Goal: Transaction & Acquisition: Download file/media

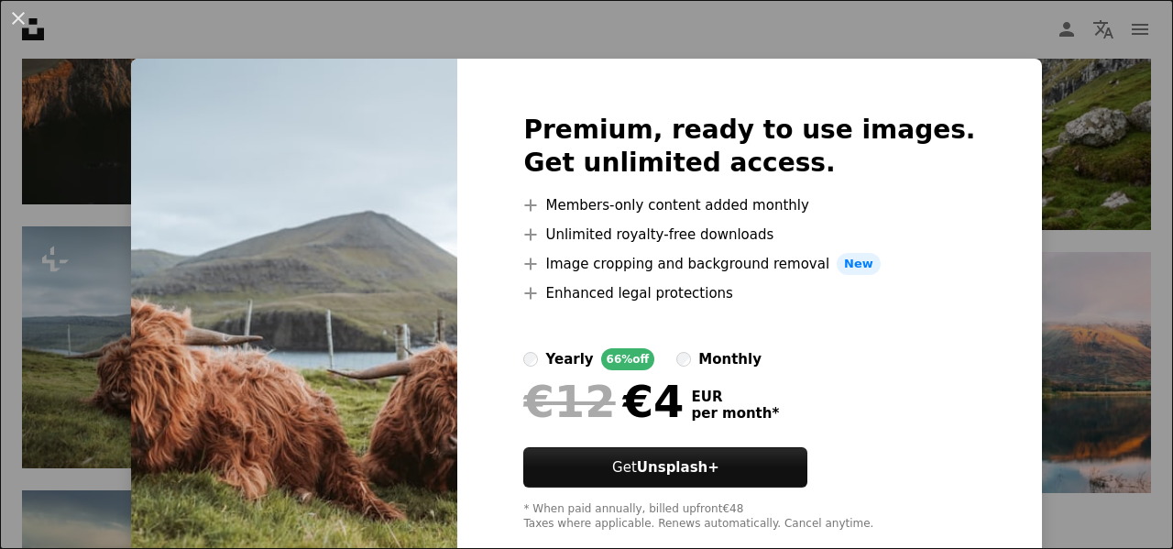
click at [23, 19] on button "An X shape" at bounding box center [18, 18] width 22 height 22
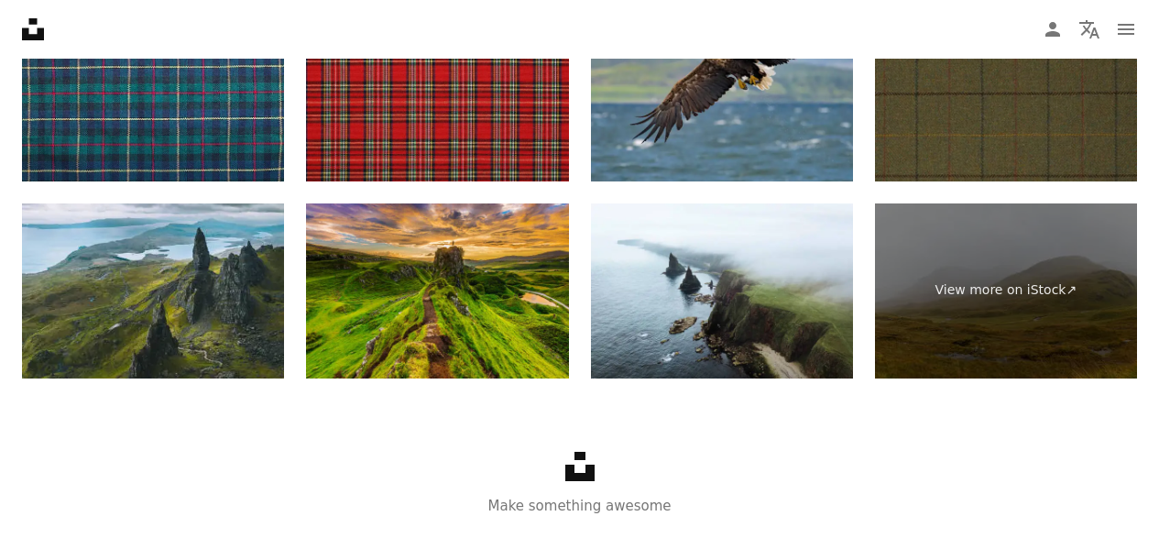
scroll to position [2749, 0]
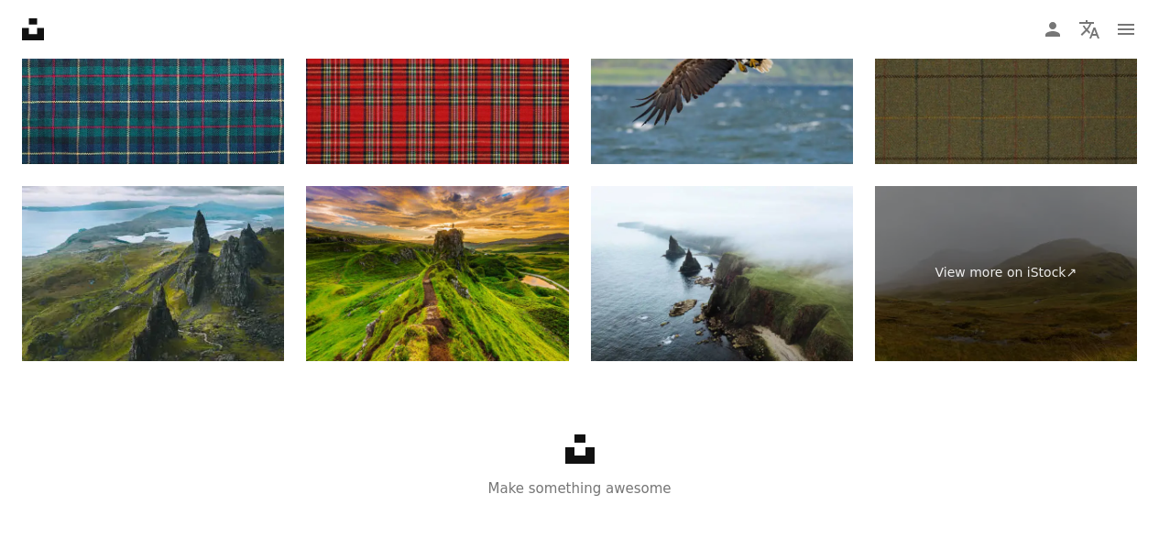
click at [724, 321] on img at bounding box center [722, 273] width 262 height 175
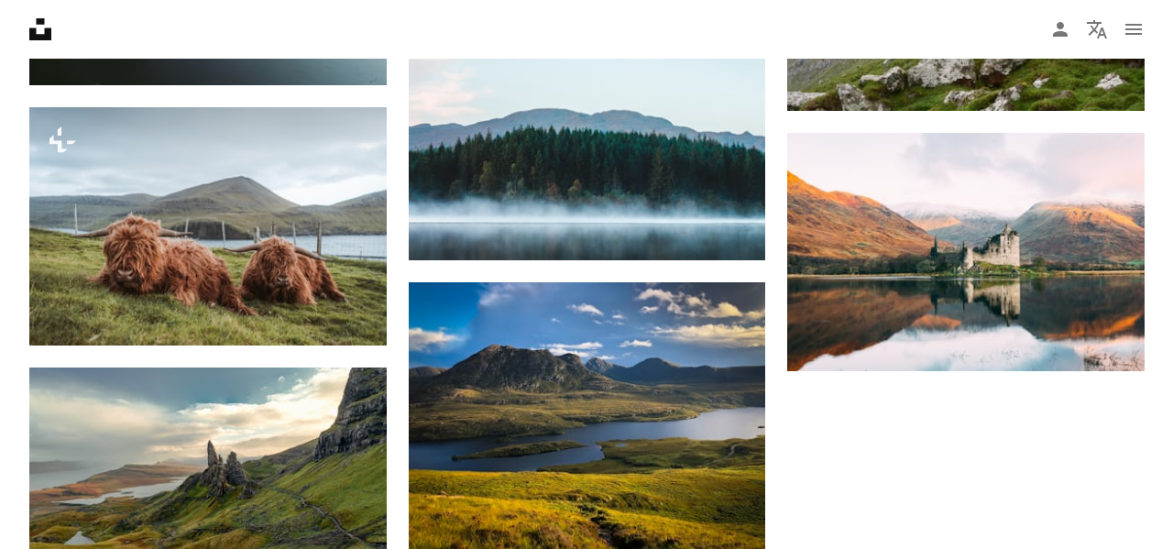
scroll to position [1945, 0]
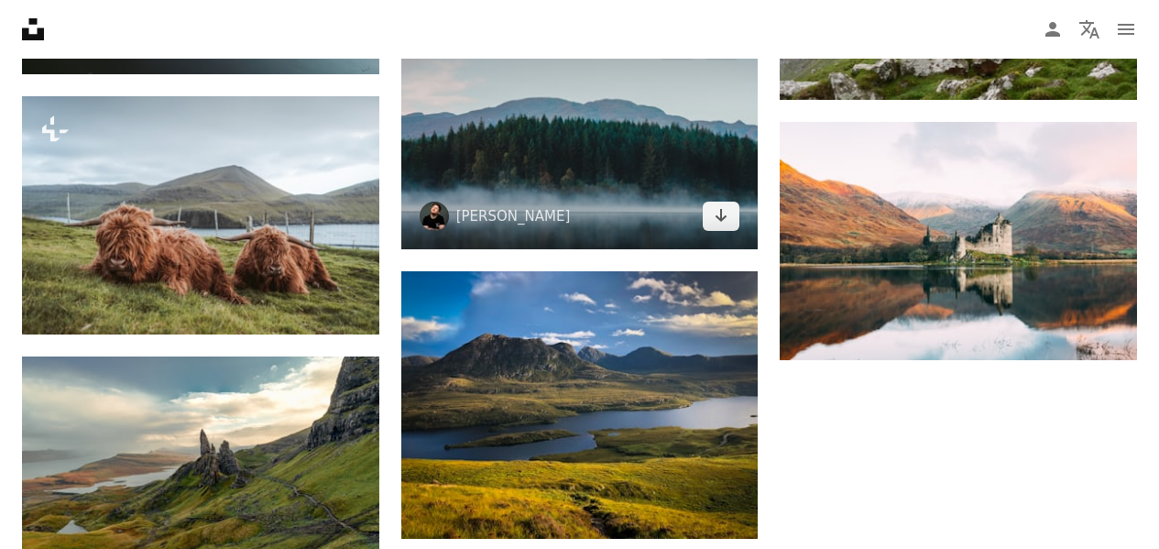
click at [566, 154] on img at bounding box center [579, 130] width 357 height 238
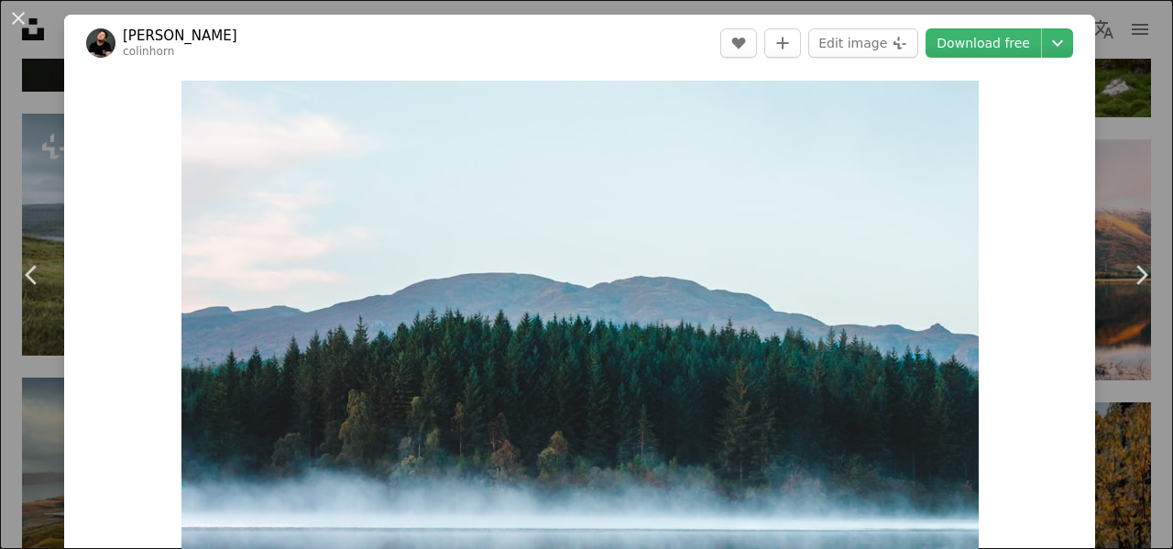
click at [16, 16] on button "An X shape" at bounding box center [18, 18] width 22 height 22
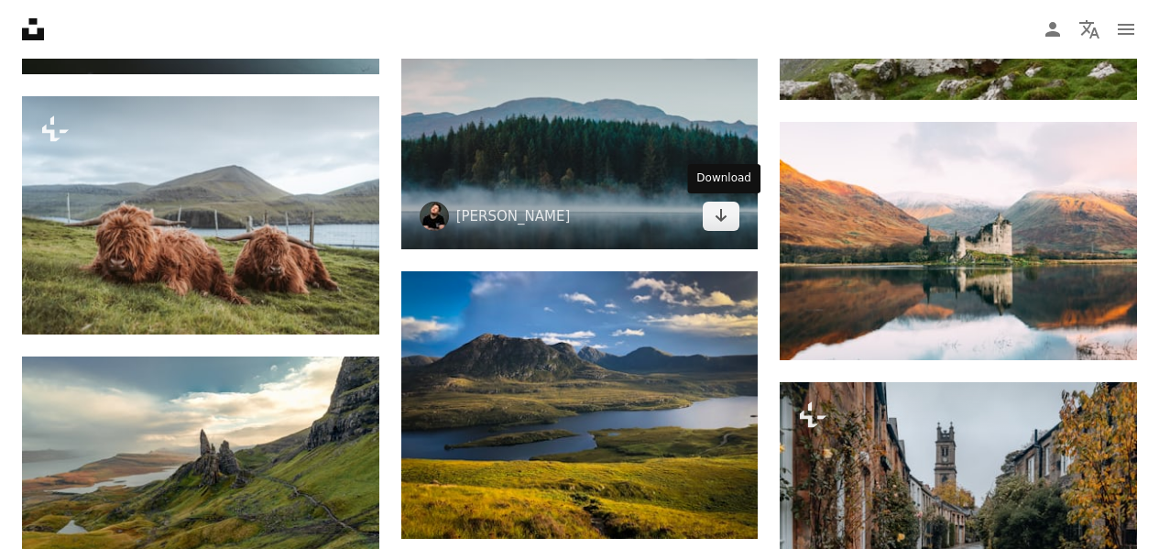
click at [722, 213] on icon "Arrow pointing down" at bounding box center [721, 215] width 15 height 22
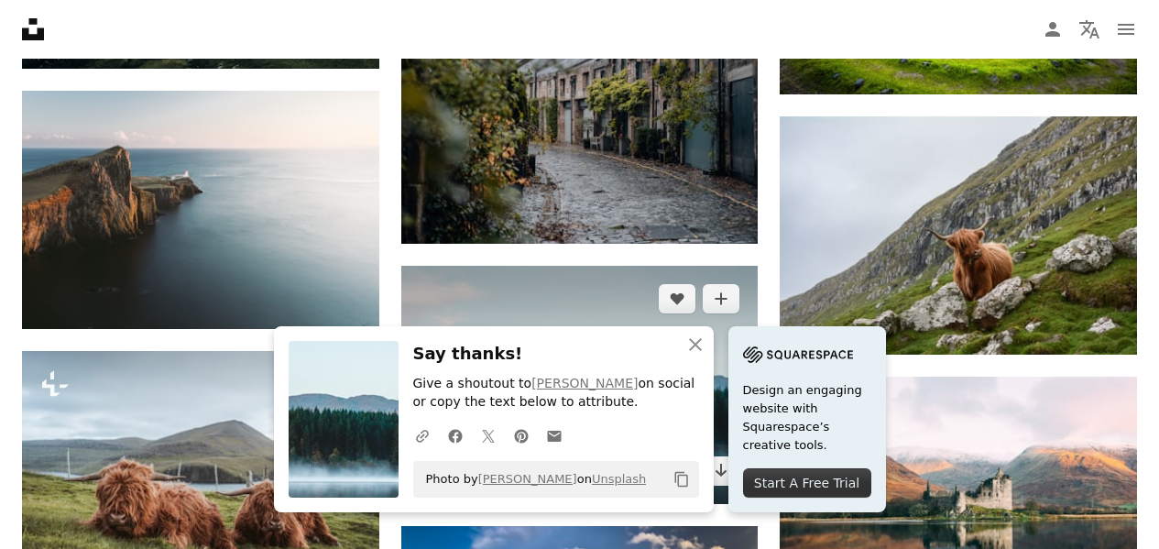
scroll to position [1670, 0]
